Goal: Information Seeking & Learning: Learn about a topic

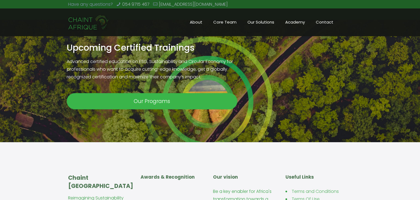
scroll to position [345, 0]
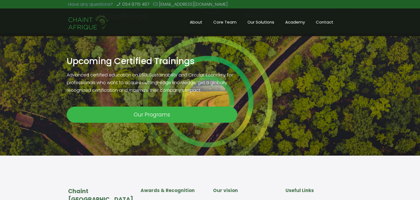
click at [300, 24] on span "Academy" at bounding box center [295, 22] width 31 height 8
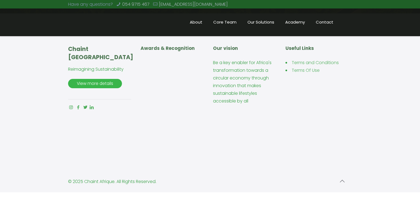
scroll to position [150, 0]
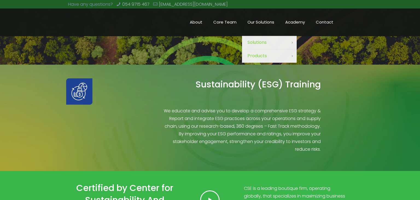
click at [263, 26] on span "Our Solutions" at bounding box center [261, 22] width 38 height 8
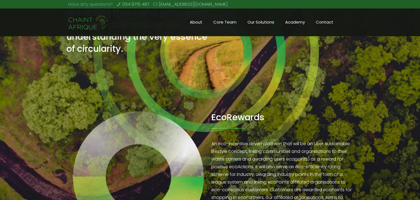
scroll to position [190, 0]
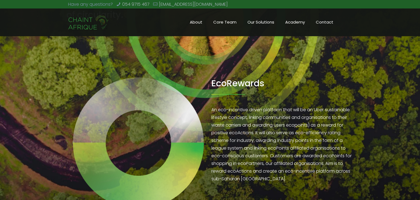
drag, startPoint x: 412, startPoint y: 65, endPoint x: 410, endPoint y: 76, distance: 11.1
click at [410, 76] on div "Services • Chaint Afrique We focus on creating demand for sustainable consumpti…" at bounding box center [210, 15] width 420 height 411
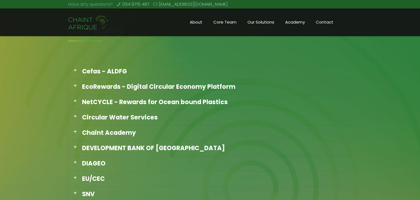
scroll to position [409, 0]
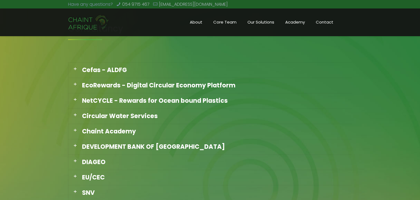
click at [182, 101] on div "NetCYCLE - Rewards for Ocean bound Plastics" at bounding box center [210, 100] width 284 height 15
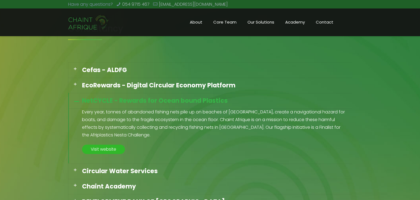
click at [110, 150] on span "Visit website" at bounding box center [103, 148] width 35 height 9
click at [231, 25] on span "Core Team" at bounding box center [225, 22] width 34 height 8
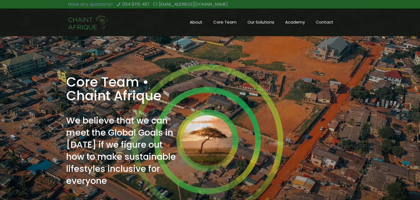
click at [222, 21] on span "Core Team" at bounding box center [225, 22] width 34 height 8
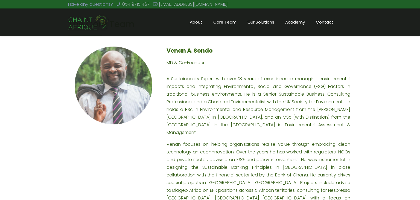
scroll to position [506, 0]
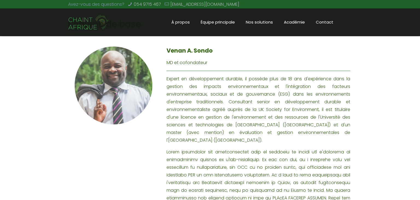
click at [258, 174] on font at bounding box center [259, 201] width 184 height 106
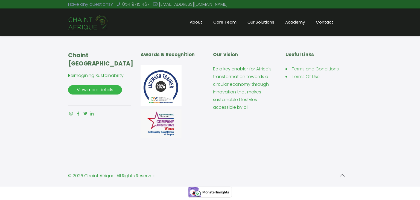
scroll to position [1220, 0]
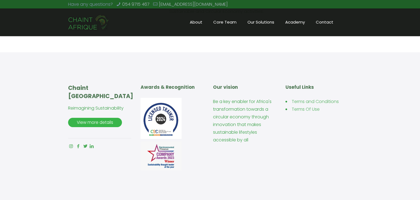
click at [292, 23] on span "Academy" at bounding box center [295, 22] width 31 height 8
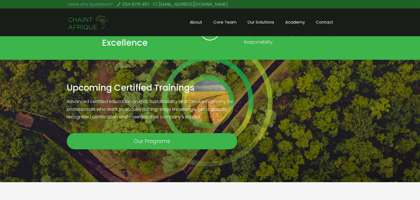
scroll to position [328, 0]
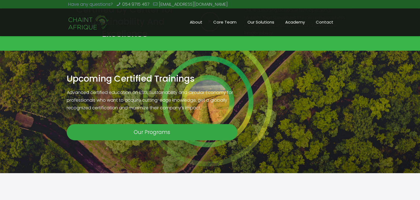
click at [137, 135] on span "Our Programs" at bounding box center [152, 132] width 54 height 16
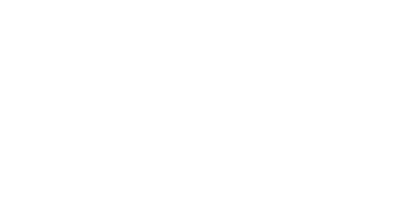
scroll to position [328, 0]
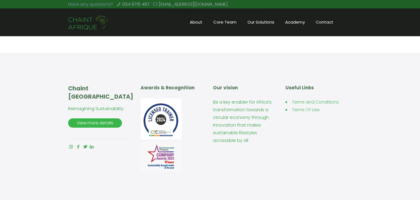
scroll to position [1224, 0]
